Goal: Find specific page/section: Find specific page/section

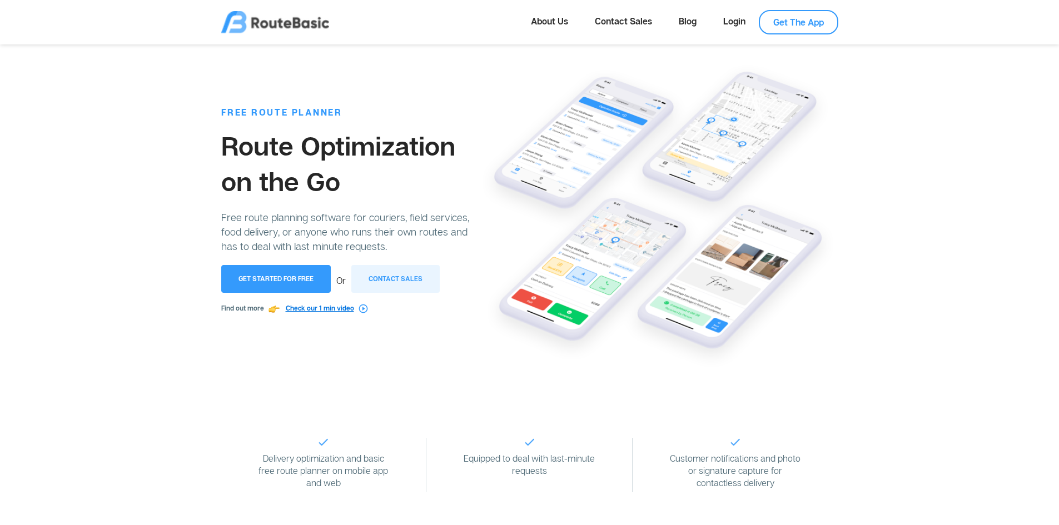
click at [365, 309] on img at bounding box center [363, 308] width 9 height 9
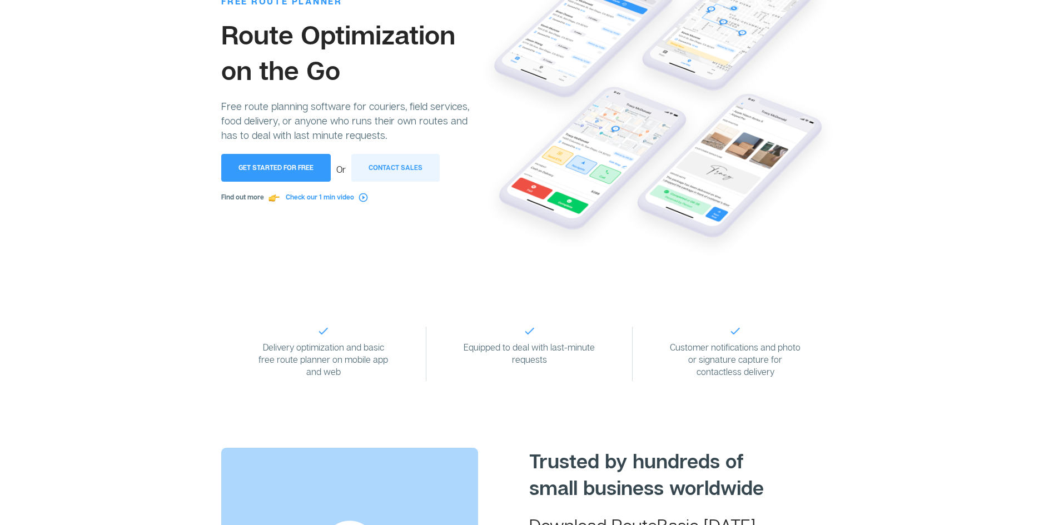
scroll to position [167, 0]
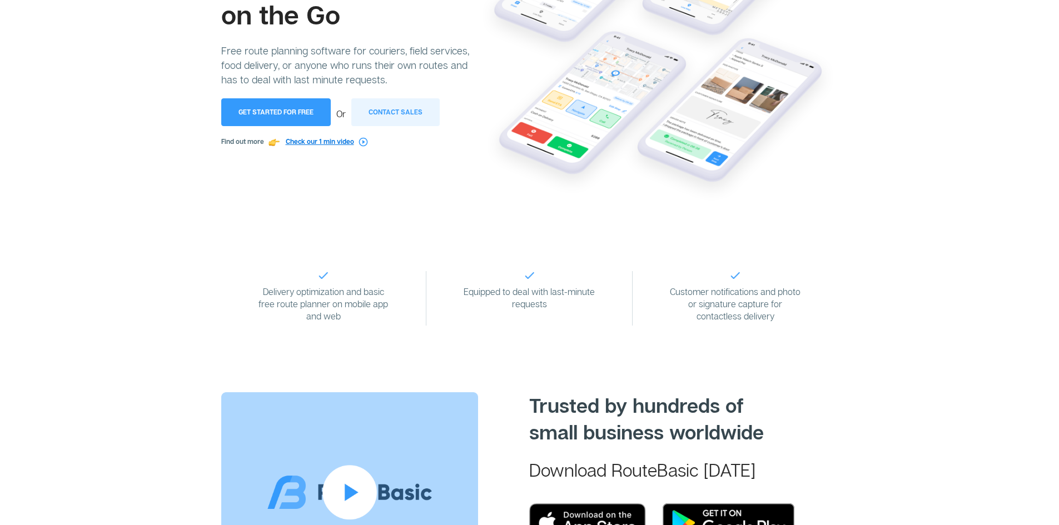
click at [365, 141] on img at bounding box center [363, 141] width 9 height 9
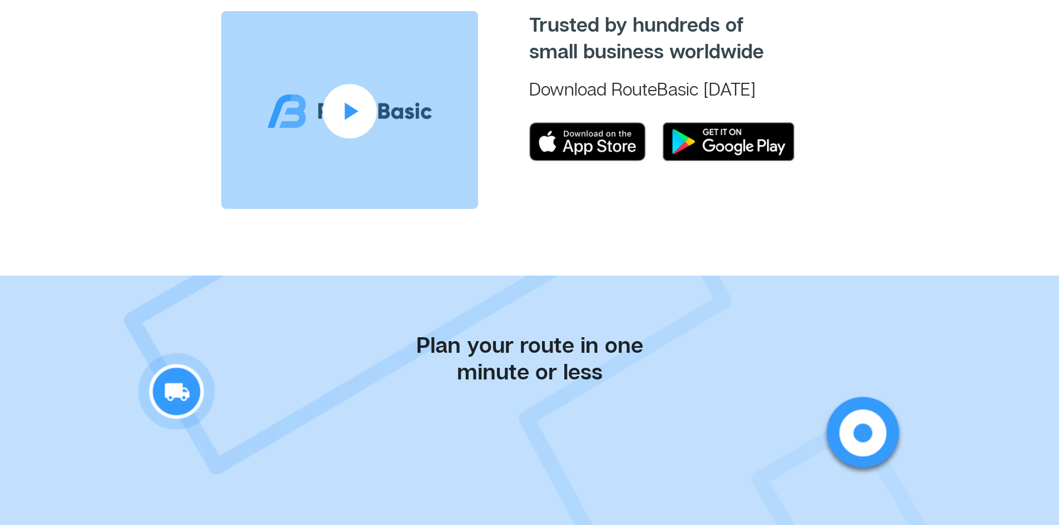
click at [359, 91] on img at bounding box center [349, 110] width 257 height 198
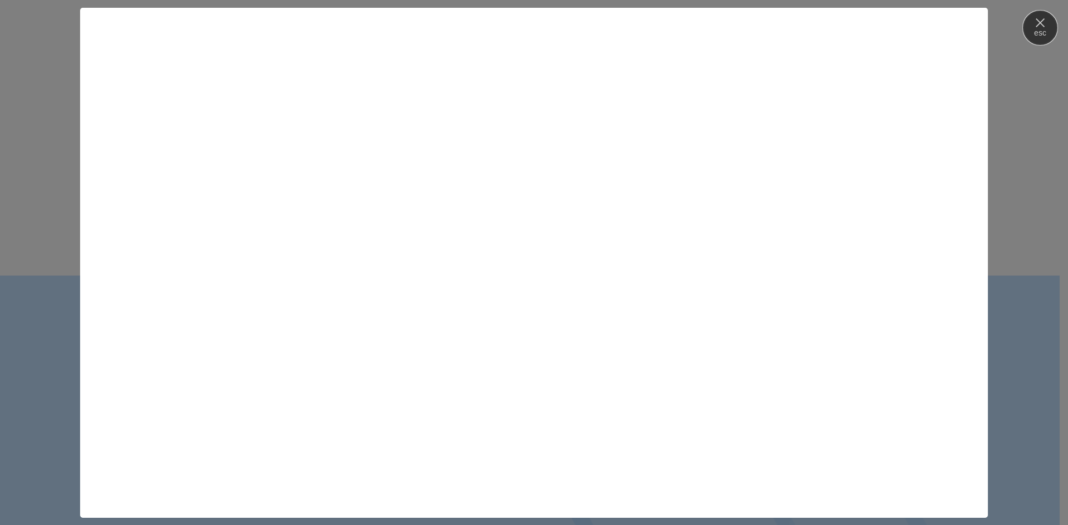
drag, startPoint x: 1045, startPoint y: 34, endPoint x: 1020, endPoint y: 26, distance: 26.6
click at [1045, 34] on button "esc" at bounding box center [1039, 27] width 33 height 33
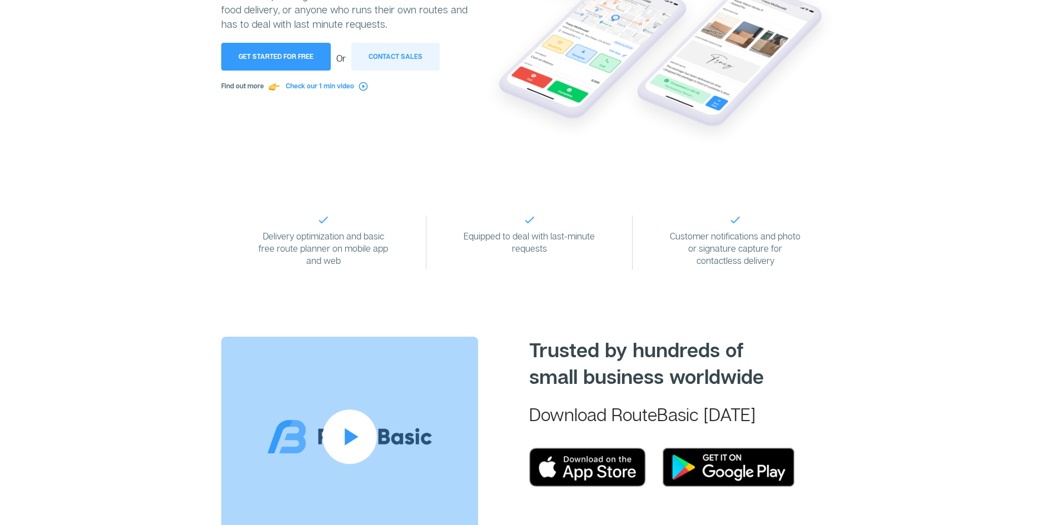
scroll to position [278, 0]
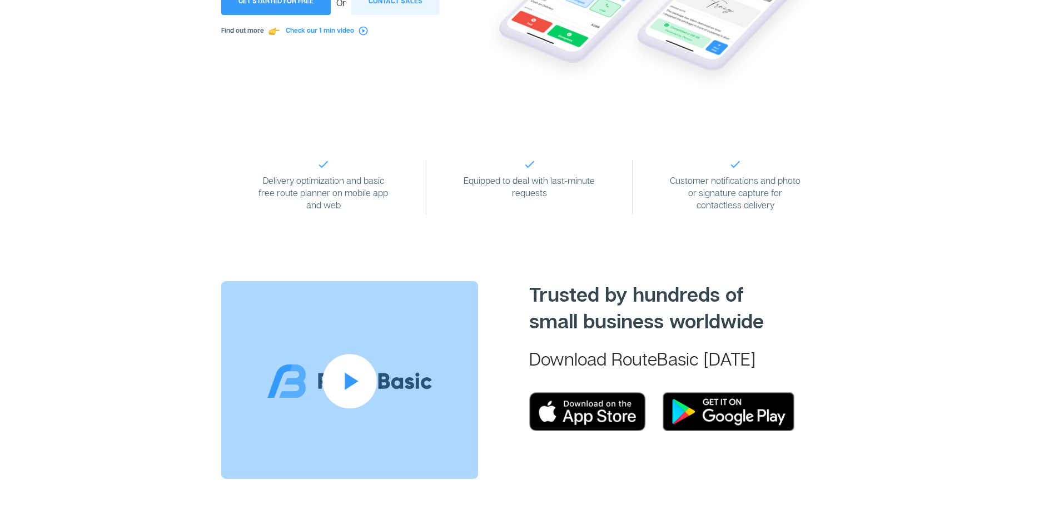
click at [355, 393] on img at bounding box center [349, 380] width 257 height 198
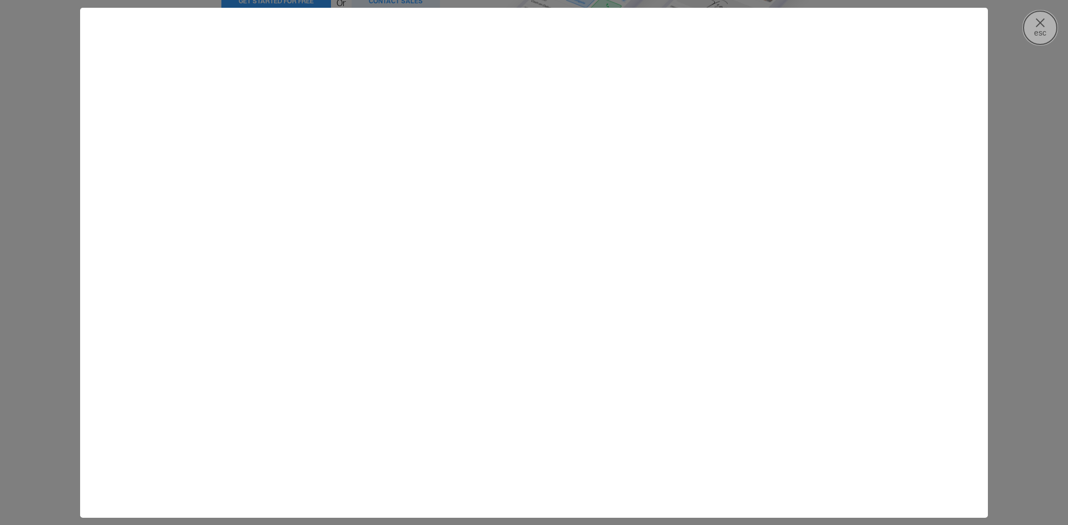
click at [1048, 27] on button "esc" at bounding box center [1039, 27] width 33 height 33
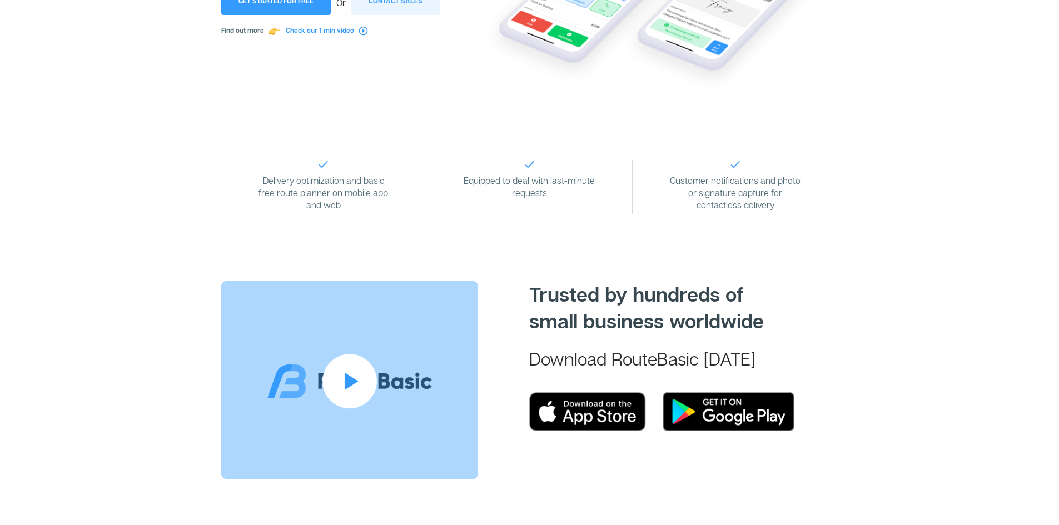
scroll to position [0, 0]
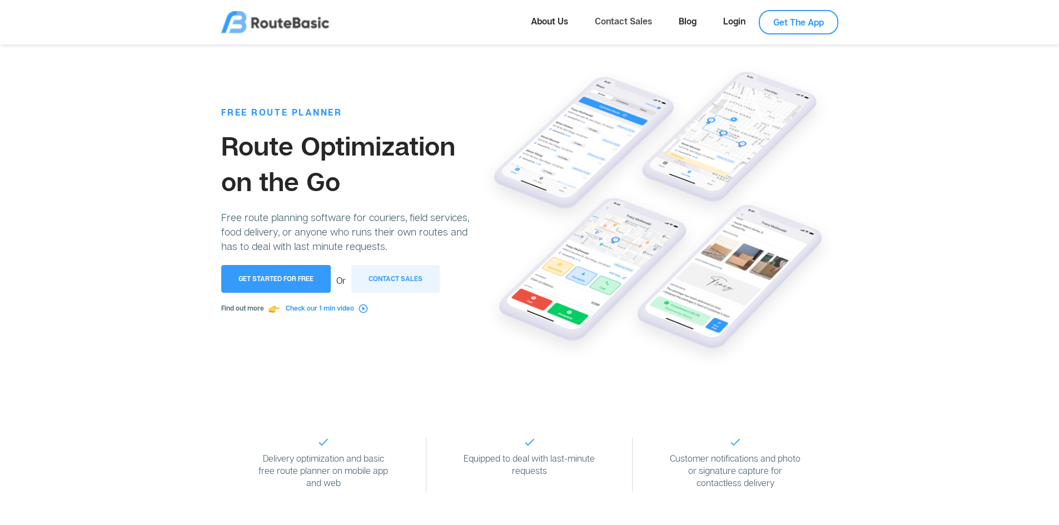
click at [628, 18] on link "Contact Sales" at bounding box center [624, 21] width 84 height 22
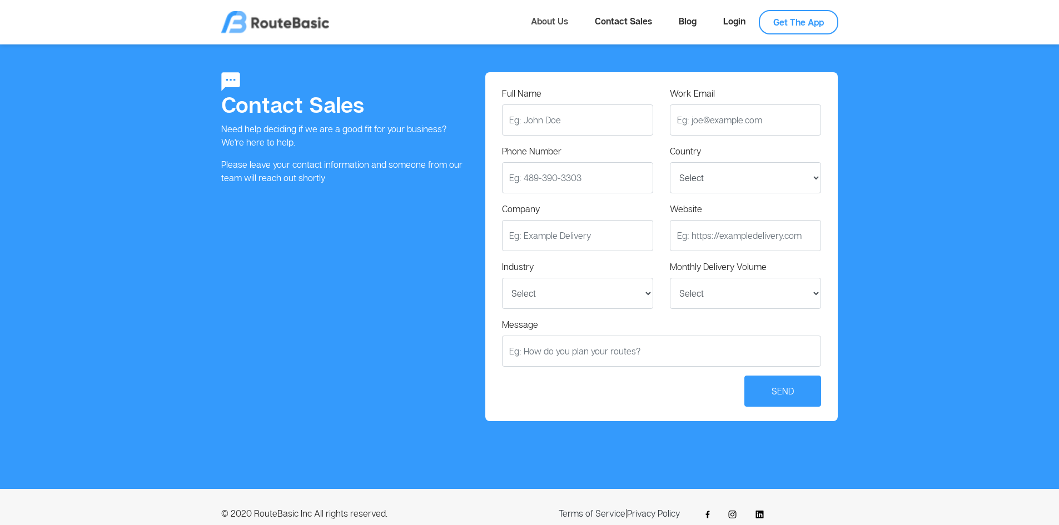
click at [552, 22] on link "About Us" at bounding box center [550, 21] width 64 height 22
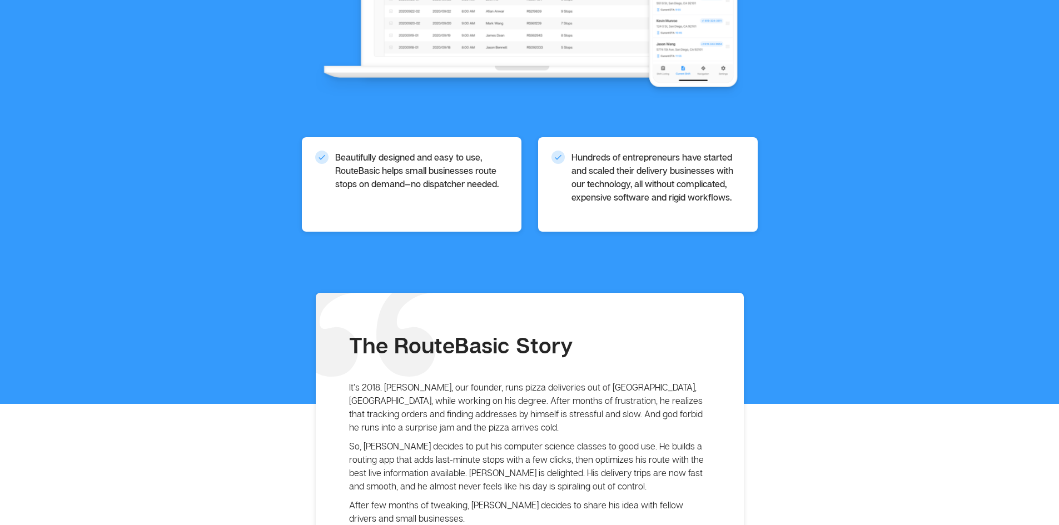
scroll to position [445, 0]
